Goal: Task Accomplishment & Management: Manage account settings

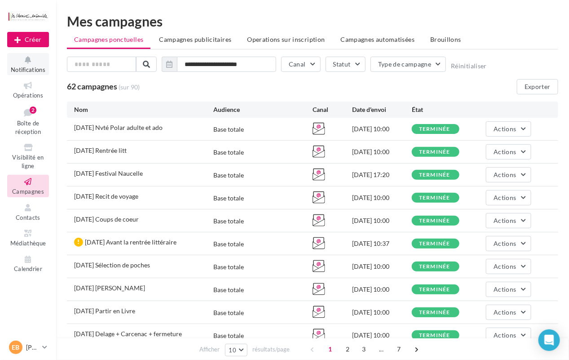
click at [38, 68] on span "Notifications" at bounding box center [28, 69] width 35 height 7
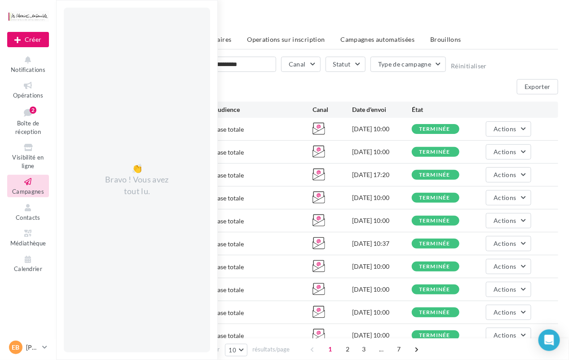
click at [28, 295] on nav "Nouvelle campagne Créer Notifications 👏 Bravo ! Vous avez tout lu. Opérations B…" at bounding box center [28, 180] width 56 height 360
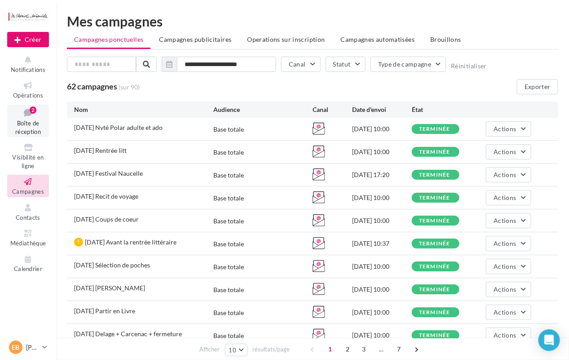
click at [38, 133] on span "Boîte de réception" at bounding box center [28, 128] width 26 height 16
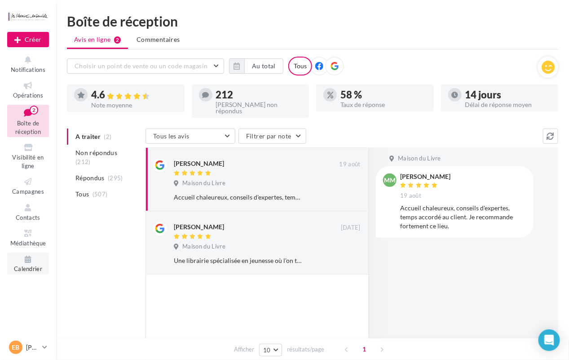
click at [36, 263] on icon at bounding box center [28, 259] width 36 height 10
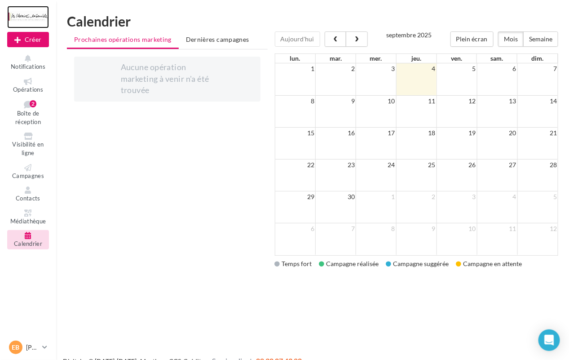
click at [30, 10] on div at bounding box center [28, 17] width 42 height 22
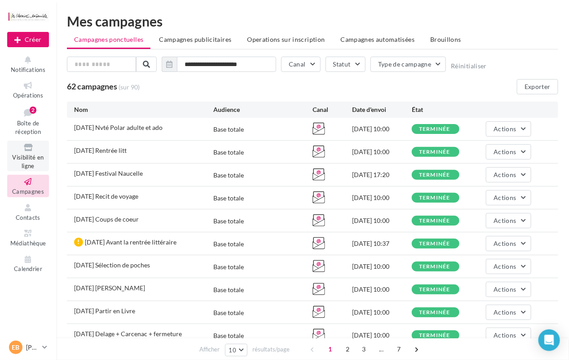
click at [25, 155] on span "Visibilité en ligne" at bounding box center [27, 162] width 31 height 16
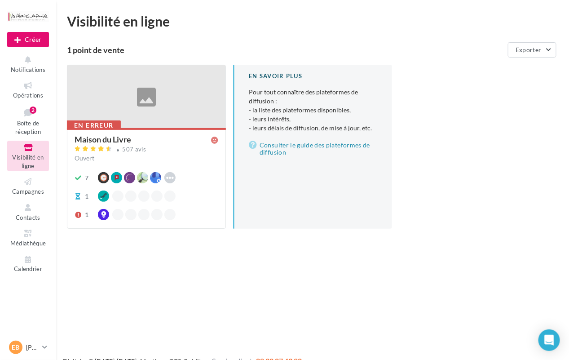
click at [142, 116] on div at bounding box center [146, 97] width 158 height 64
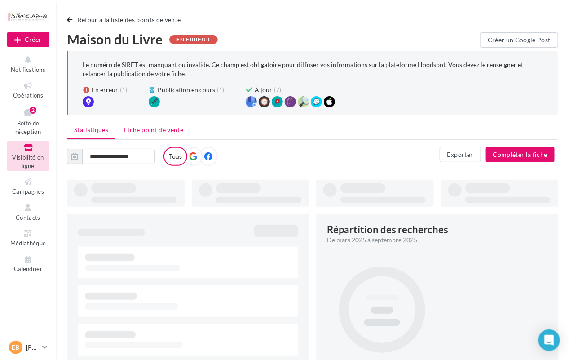
type input "**********"
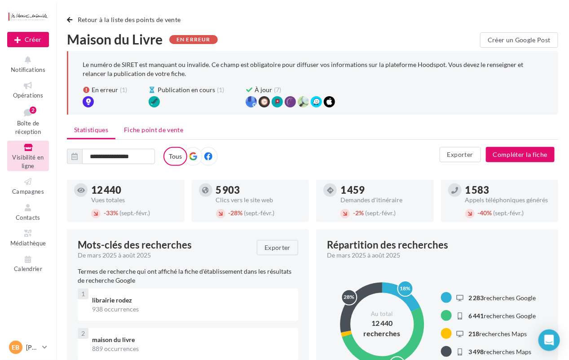
click at [160, 133] on li "Fiche point de vente" at bounding box center [154, 130] width 74 height 16
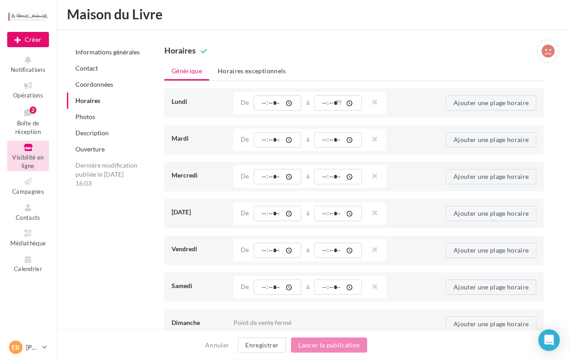
scroll to position [920, 0]
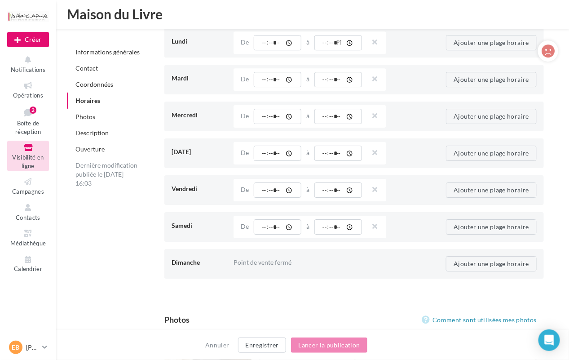
drag, startPoint x: 230, startPoint y: 255, endPoint x: 327, endPoint y: 255, distance: 97.1
click at [327, 255] on div "Dimanche Point de vente fermé Ajouter une plage horaire" at bounding box center [358, 264] width 373 height 22
click at [327, 255] on div "Point de vente fermé" at bounding box center [334, 262] width 200 height 16
drag, startPoint x: 327, startPoint y: 255, endPoint x: 208, endPoint y: 257, distance: 119.1
click at [208, 257] on div "Dimanche Point de vente fermé Ajouter une plage horaire" at bounding box center [358, 264] width 373 height 22
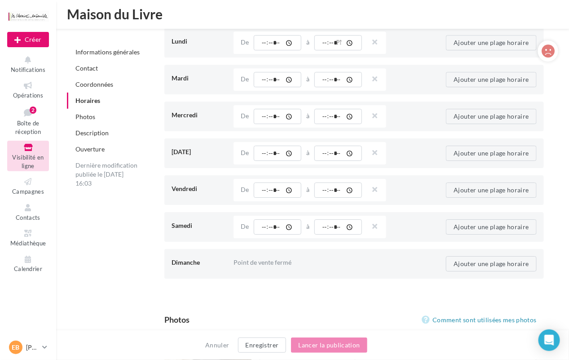
click at [208, 257] on div "Dimanche" at bounding box center [199, 262] width 55 height 16
drag, startPoint x: 208, startPoint y: 257, endPoint x: 333, endPoint y: 261, distance: 125.0
click at [333, 261] on div "Dimanche Point de vente fermé Ajouter une plage horaire" at bounding box center [358, 264] width 373 height 22
click at [331, 254] on div "Point de vente fermé" at bounding box center [334, 262] width 200 height 16
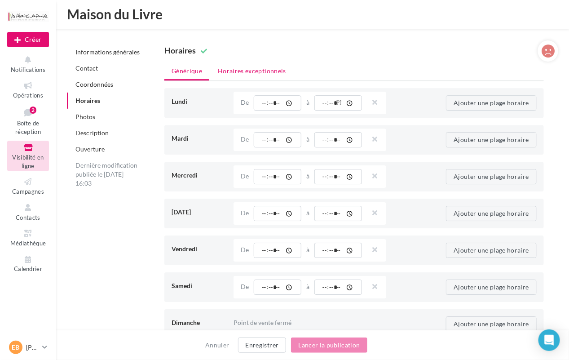
click at [241, 71] on li "Horaires exceptionnels" at bounding box center [252, 71] width 83 height 16
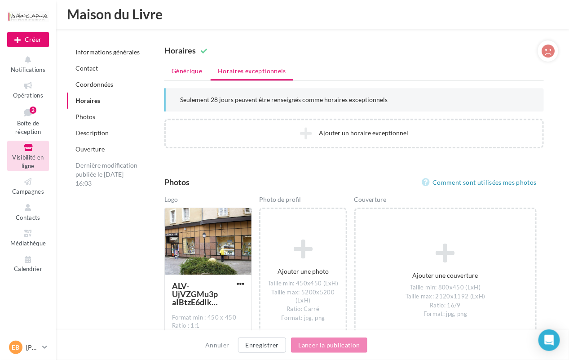
click at [189, 72] on li "Générique" at bounding box center [186, 71] width 45 height 16
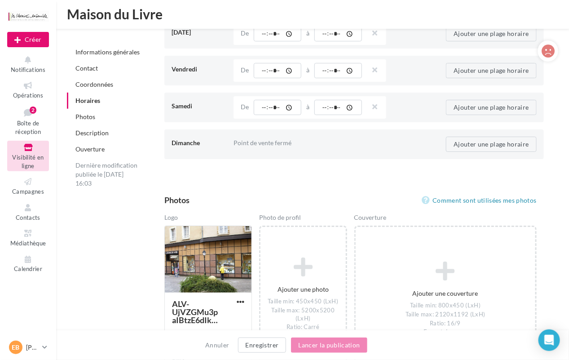
scroll to position [1100, 0]
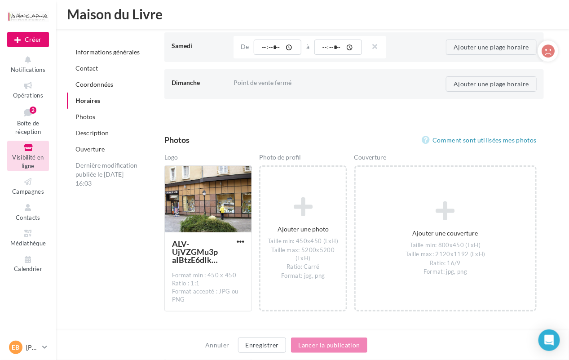
drag, startPoint x: 223, startPoint y: 79, endPoint x: 306, endPoint y: 81, distance: 83.2
click at [306, 81] on div "Dimanche Point de vente fermé Ajouter une plage horaire" at bounding box center [358, 84] width 373 height 22
click at [306, 81] on div "Point de vente fermé" at bounding box center [334, 83] width 200 height 16
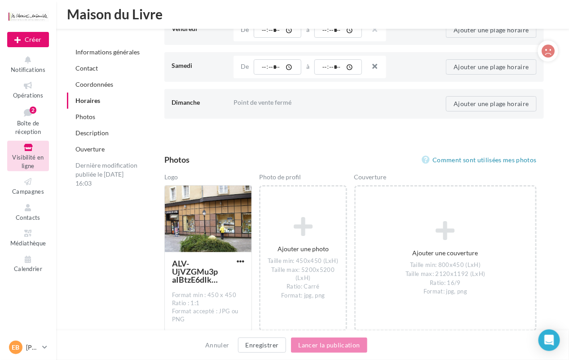
scroll to position [960, 0]
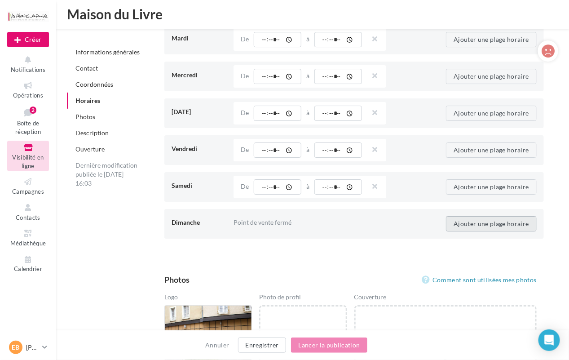
click at [483, 222] on button "Ajouter une plage horaire" at bounding box center [491, 223] width 91 height 15
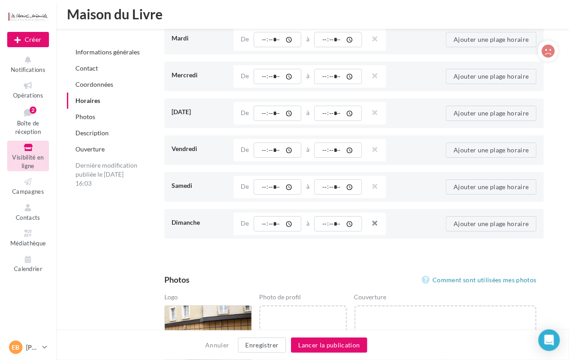
click at [375, 218] on button "button" at bounding box center [371, 224] width 7 height 13
click at [272, 347] on button "Enregistrer" at bounding box center [262, 344] width 49 height 15
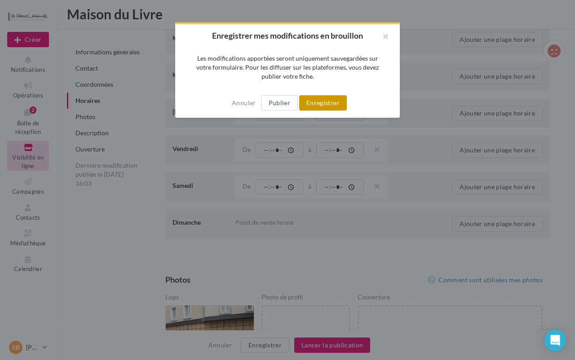
click at [315, 98] on button "Enregistrer" at bounding box center [323, 102] width 48 height 15
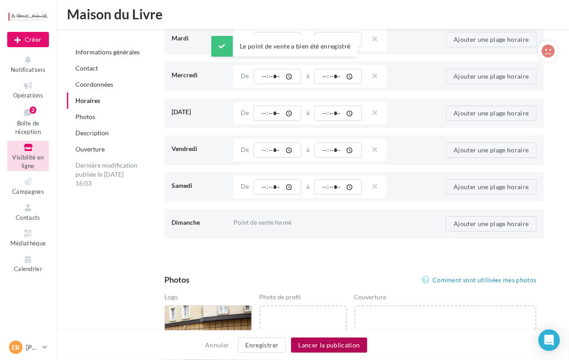
click at [322, 347] on button "Lancer la publication" at bounding box center [329, 344] width 76 height 15
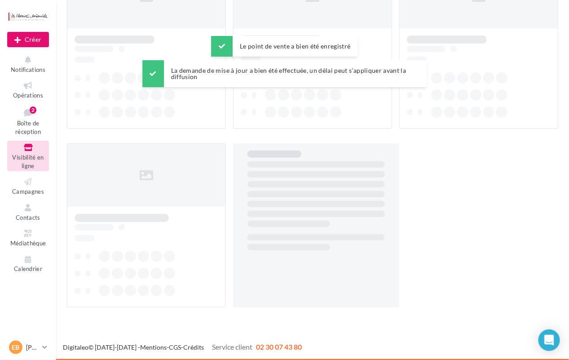
scroll to position [14, 0]
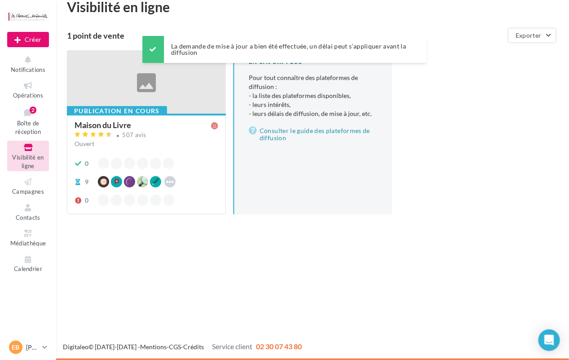
click at [120, 92] on div at bounding box center [146, 83] width 158 height 64
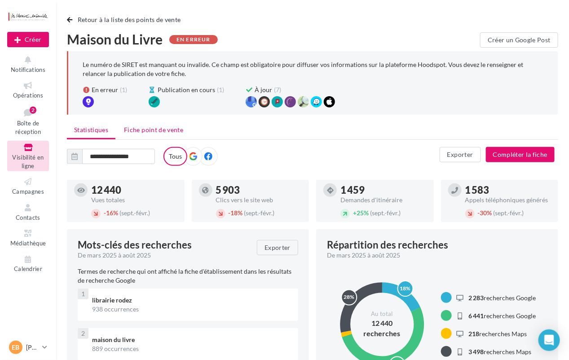
click at [147, 133] on span "Fiche point de vente" at bounding box center [153, 130] width 59 height 8
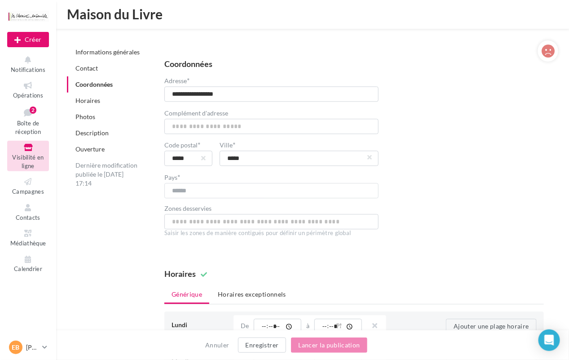
scroll to position [576, 0]
